Goal: Information Seeking & Learning: Learn about a topic

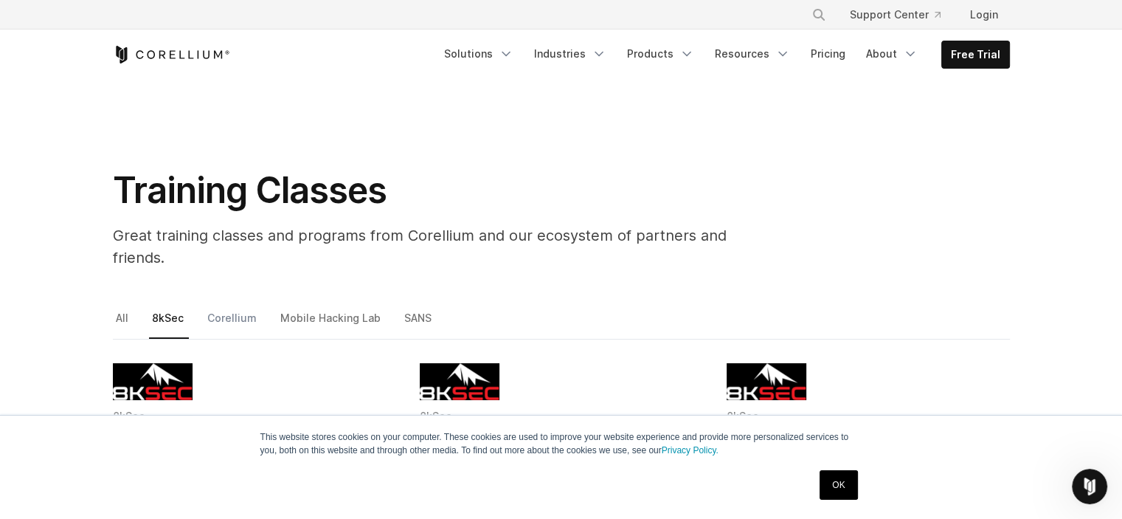
click at [224, 308] on link "Corellium" at bounding box center [233, 323] width 58 height 31
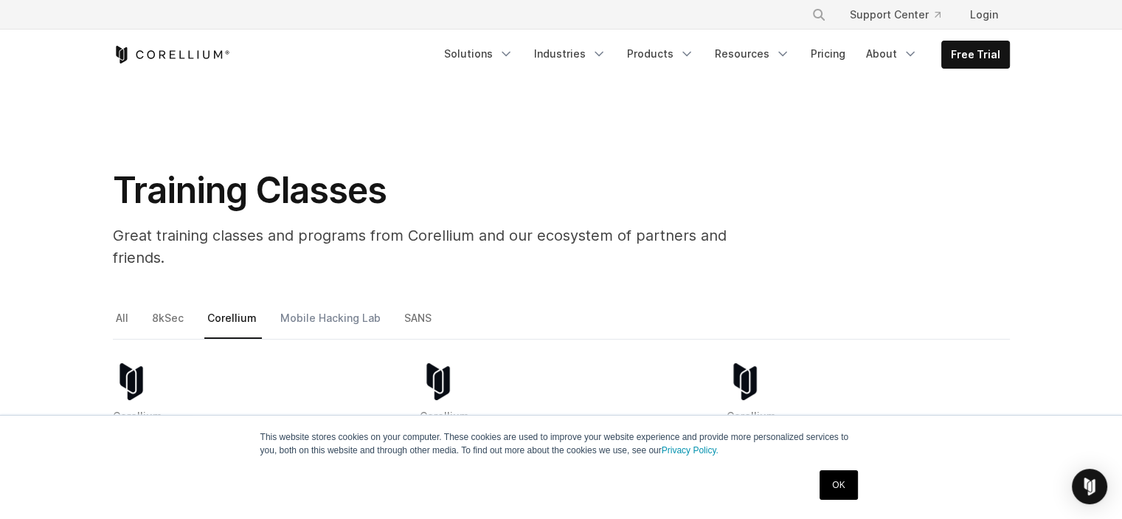
click at [311, 308] on link "Mobile Hacking Lab" at bounding box center [331, 323] width 108 height 31
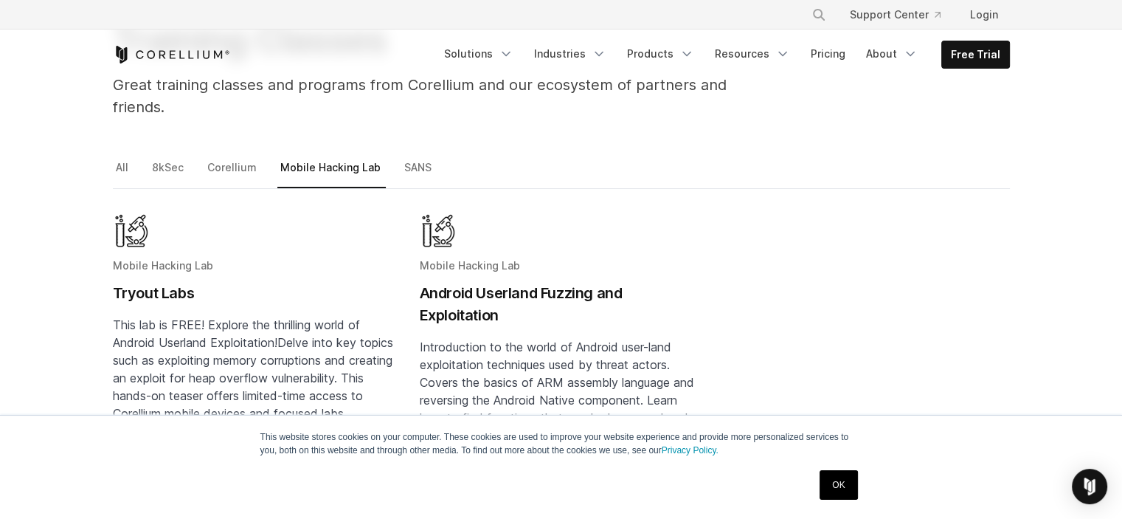
scroll to position [117, 0]
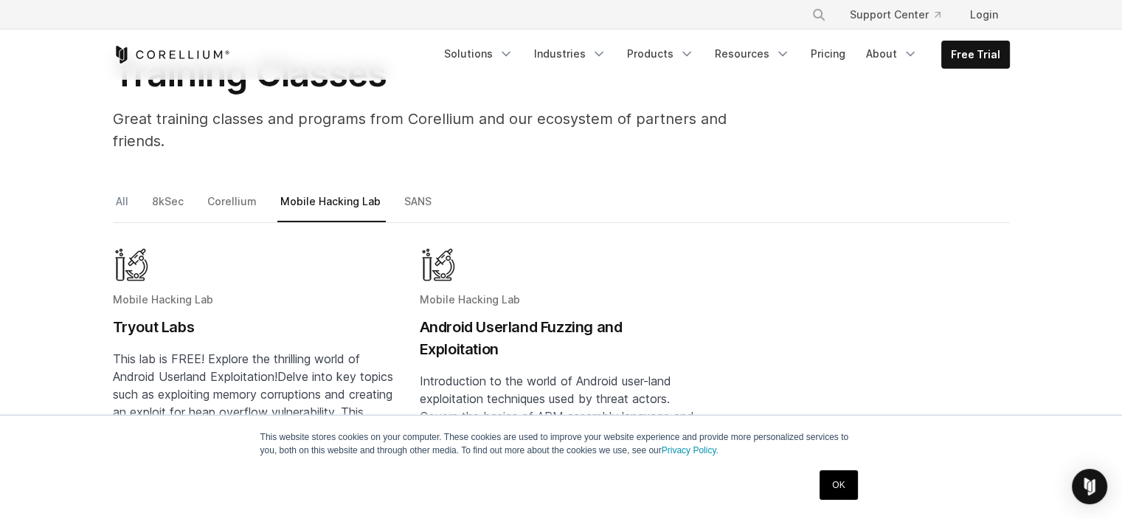
click at [121, 192] on link "All" at bounding box center [123, 207] width 21 height 31
